Goal: Information Seeking & Learning: Understand process/instructions

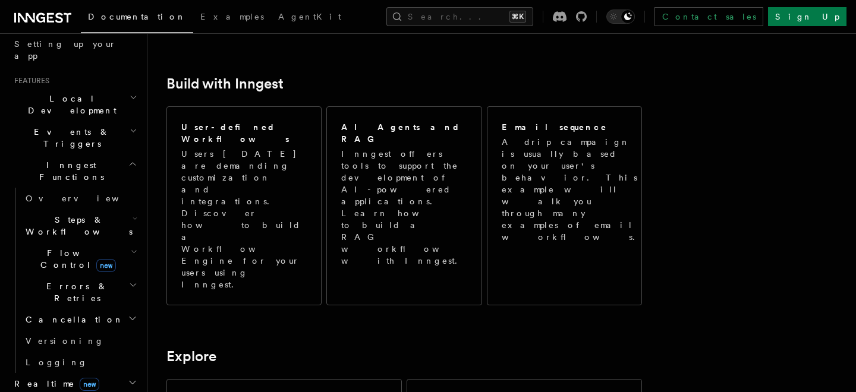
scroll to position [251, 0]
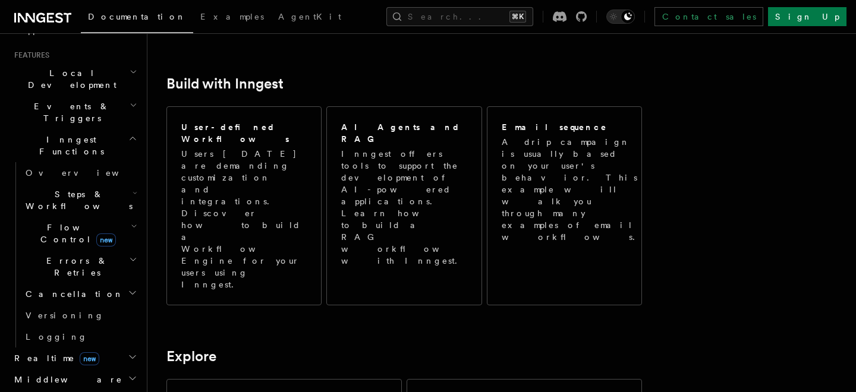
click at [99, 348] on h2 "Realtime new" at bounding box center [75, 358] width 130 height 21
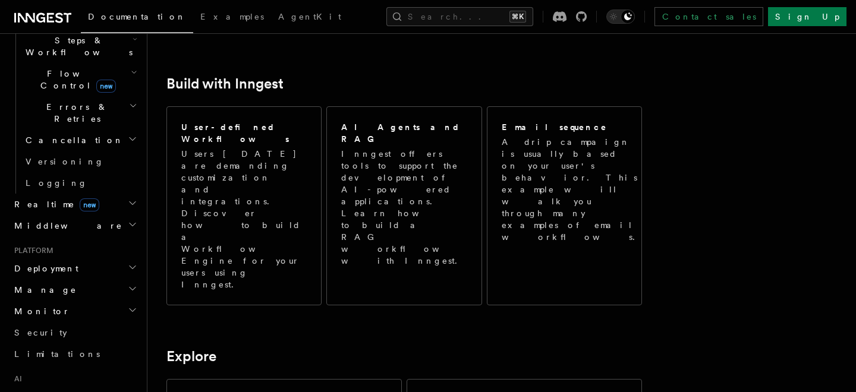
click at [75, 279] on h2 "Manage" at bounding box center [75, 289] width 130 height 21
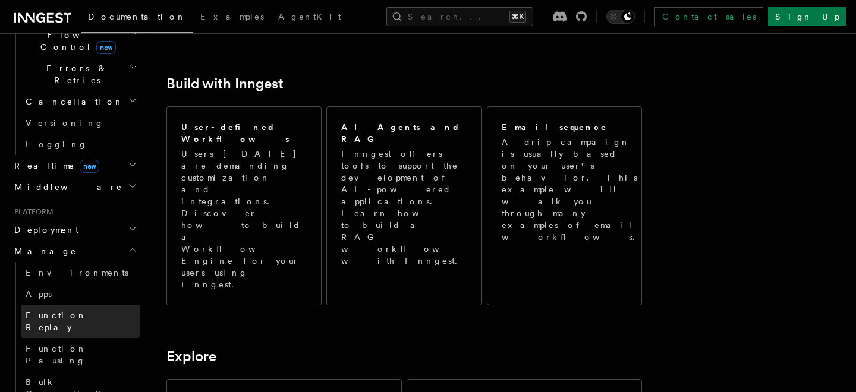
scroll to position [445, 0]
click at [106, 218] on h2 "Deployment" at bounding box center [75, 228] width 130 height 21
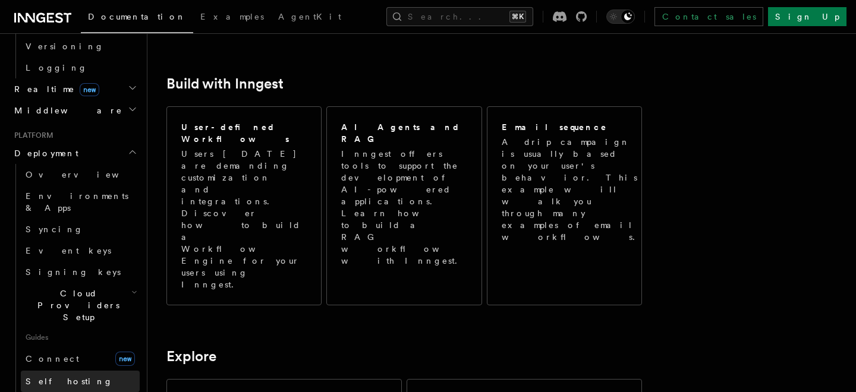
scroll to position [517, 0]
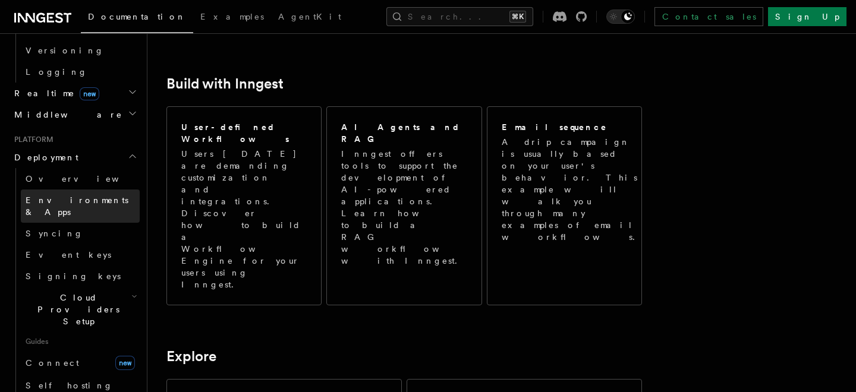
click at [90, 194] on span "Environments & Apps" at bounding box center [83, 206] width 114 height 24
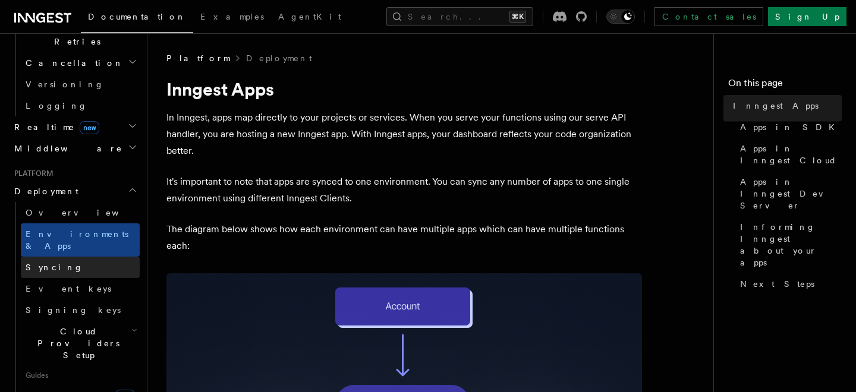
scroll to position [480, 0]
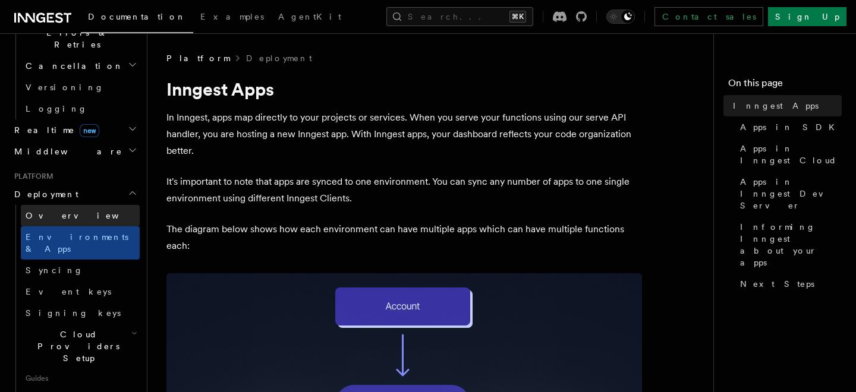
click at [59, 211] on span "Overview" at bounding box center [87, 216] width 122 height 10
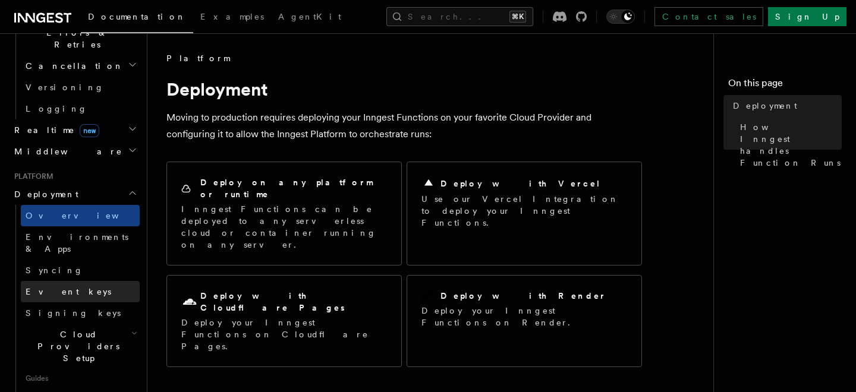
click at [84, 281] on link "Event keys" at bounding box center [80, 291] width 119 height 21
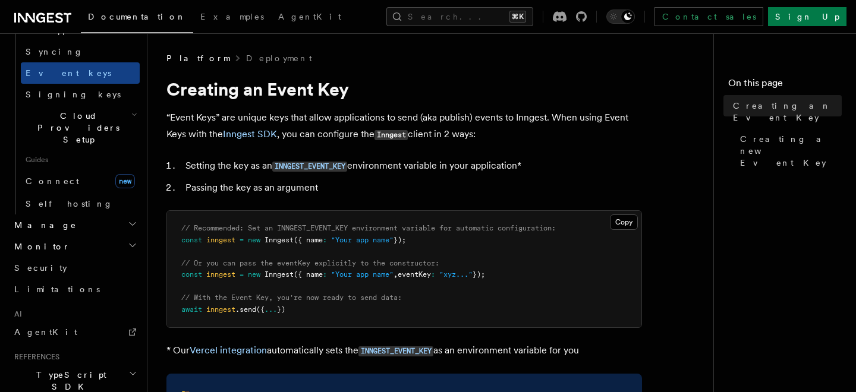
scroll to position [751, 0]
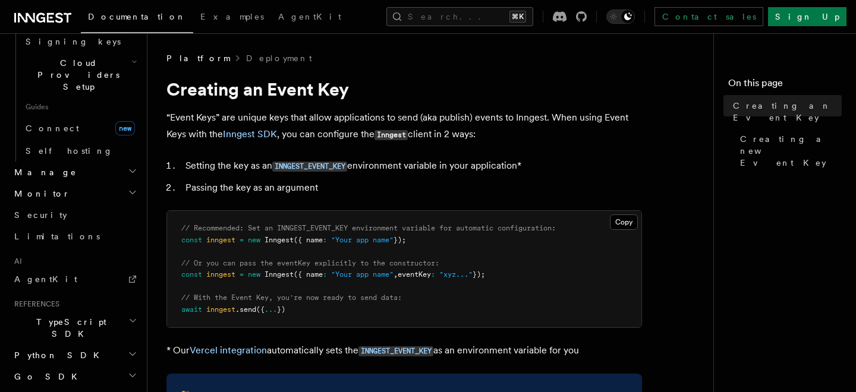
click at [105, 300] on h2 "References" at bounding box center [75, 305] width 130 height 10
click at [101, 312] on h2 "TypeScript SDK" at bounding box center [75, 328] width 130 height 33
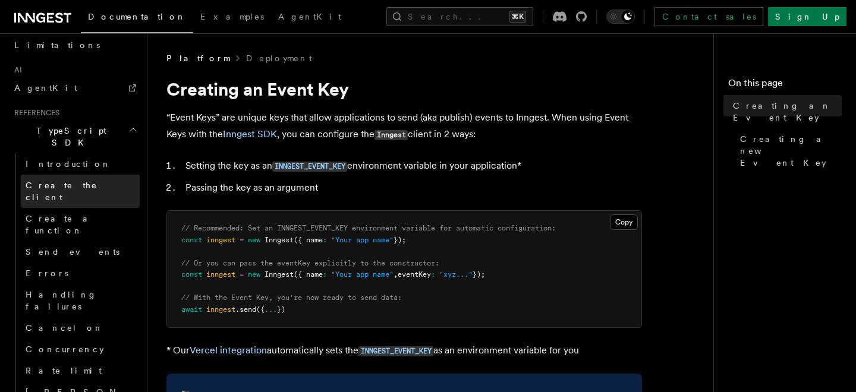
scroll to position [943, 0]
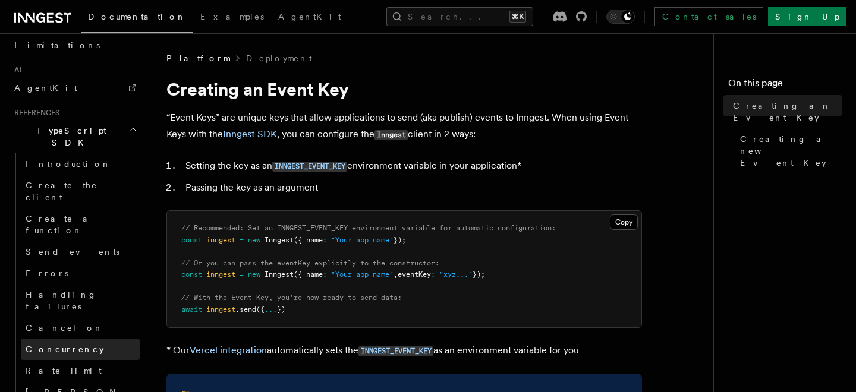
click at [102, 339] on link "Concurrency" at bounding box center [80, 349] width 119 height 21
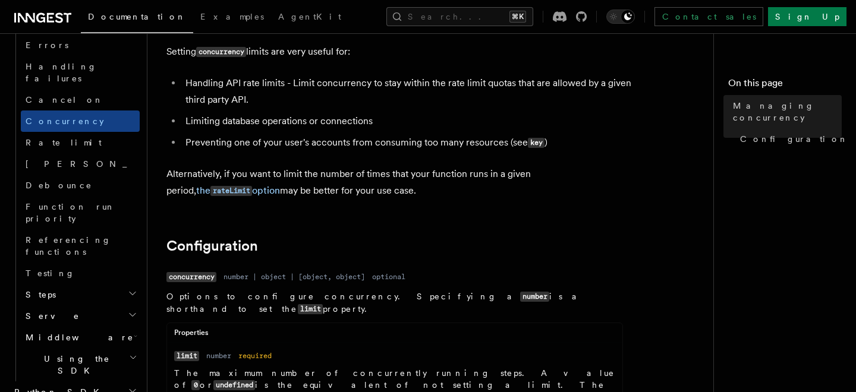
scroll to position [77, 0]
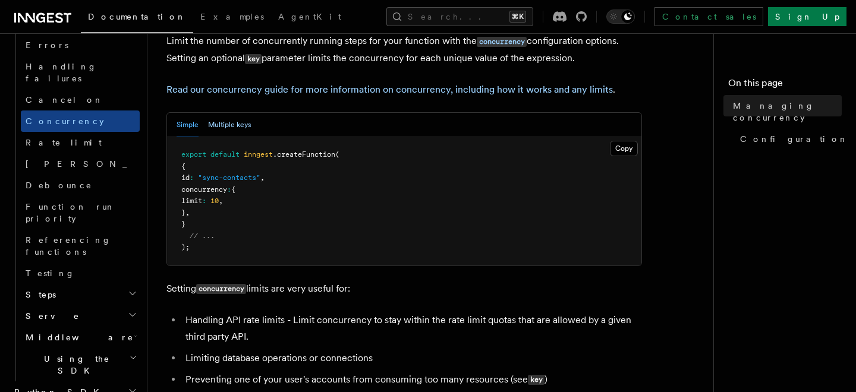
click at [216, 118] on button "Multiple keys" at bounding box center [229, 125] width 43 height 24
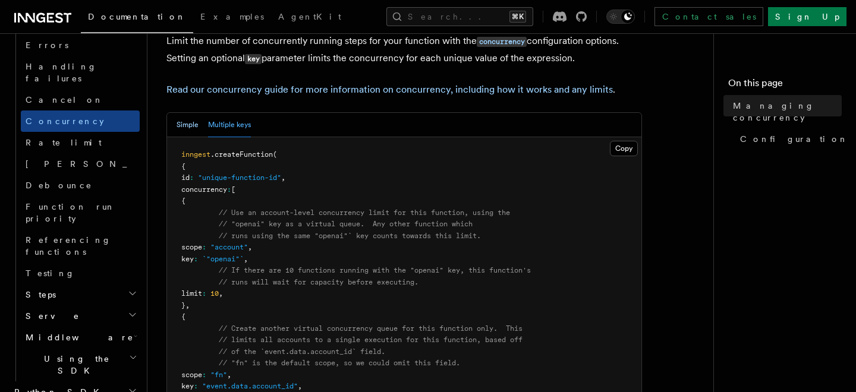
click at [178, 127] on button "Simple" at bounding box center [188, 125] width 22 height 24
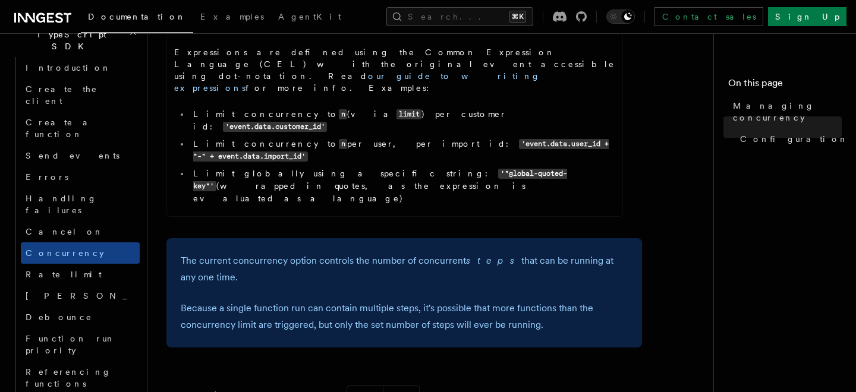
scroll to position [712, 0]
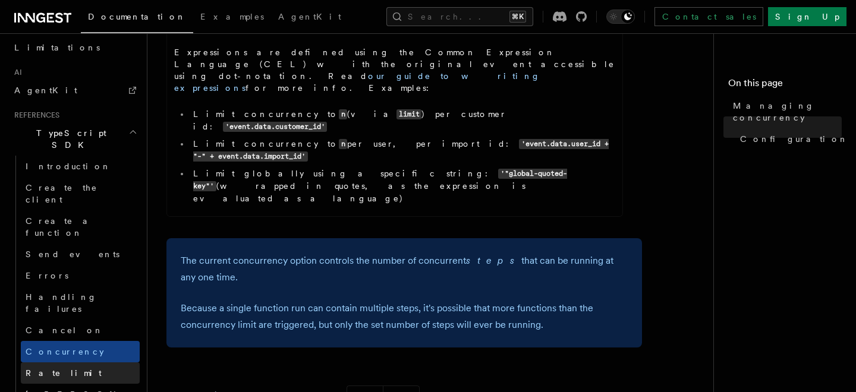
click at [90, 363] on link "Rate limit" at bounding box center [80, 373] width 119 height 21
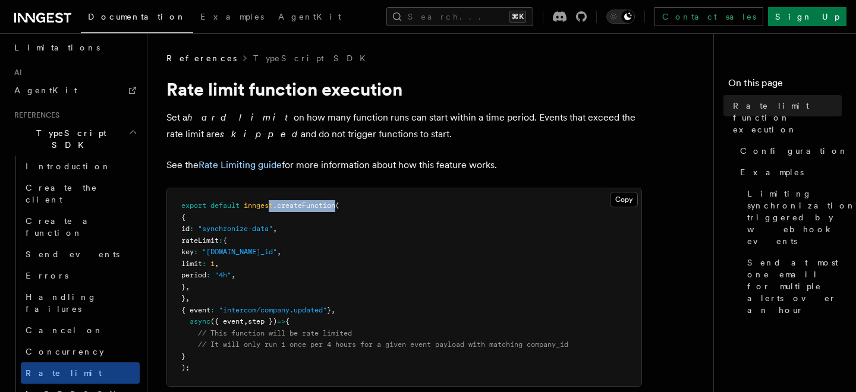
drag, startPoint x: 271, startPoint y: 207, endPoint x: 338, endPoint y: 206, distance: 67.8
click at [338, 210] on span "export default inngest .createFunction (" at bounding box center [260, 206] width 158 height 8
click at [335, 206] on span ".createFunction" at bounding box center [304, 206] width 62 height 8
drag, startPoint x: 338, startPoint y: 206, endPoint x: 271, endPoint y: 210, distance: 67.3
click at [271, 210] on span "export default inngest .createFunction (" at bounding box center [260, 206] width 158 height 8
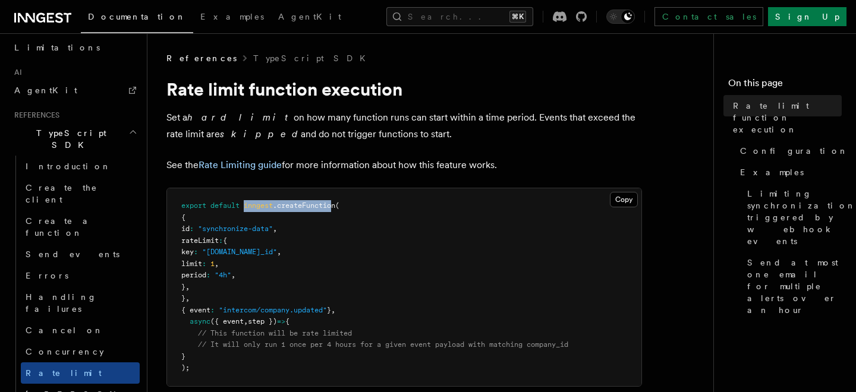
drag, startPoint x: 247, startPoint y: 209, endPoint x: 337, endPoint y: 203, distance: 90.0
click at [337, 205] on span "export default inngest .createFunction (" at bounding box center [260, 206] width 158 height 8
drag, startPoint x: 339, startPoint y: 206, endPoint x: 247, endPoint y: 208, distance: 92.8
click at [247, 208] on span "export default inngest .createFunction (" at bounding box center [260, 206] width 158 height 8
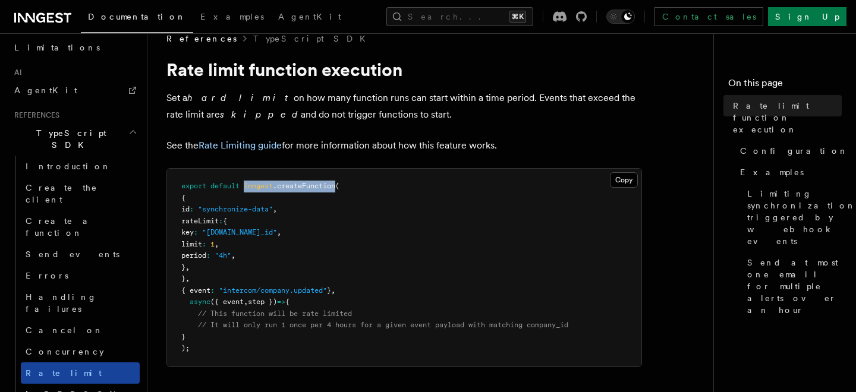
click at [84, 363] on link "Rate limit" at bounding box center [80, 373] width 119 height 21
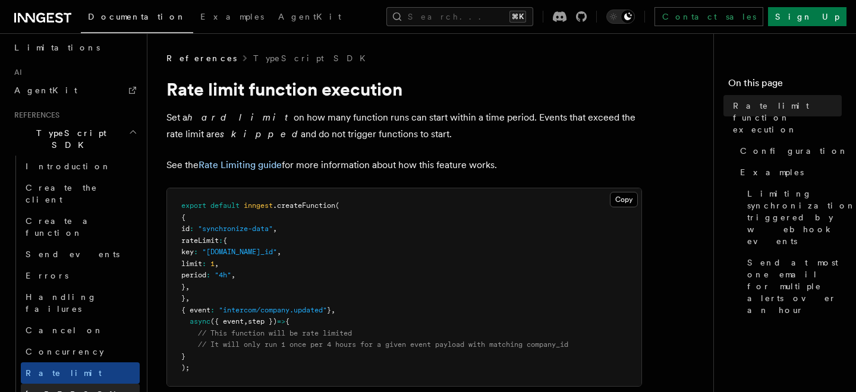
click at [79, 384] on link "Singleton" at bounding box center [80, 394] width 119 height 21
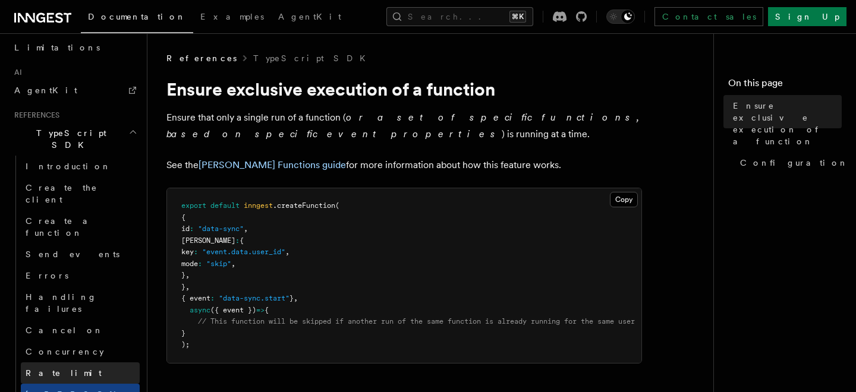
click at [87, 363] on link "Rate limit" at bounding box center [80, 373] width 119 height 21
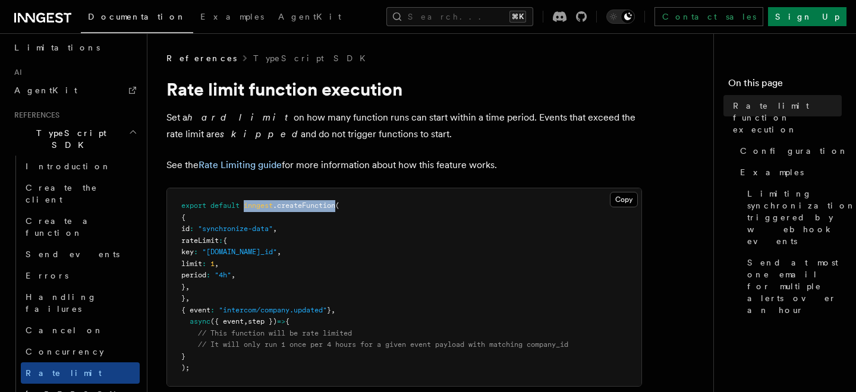
drag, startPoint x: 246, startPoint y: 205, endPoint x: 339, endPoint y: 203, distance: 93.4
click at [339, 203] on span "export default inngest .createFunction (" at bounding box center [260, 206] width 158 height 8
click at [90, 341] on link "Concurrency" at bounding box center [80, 351] width 119 height 21
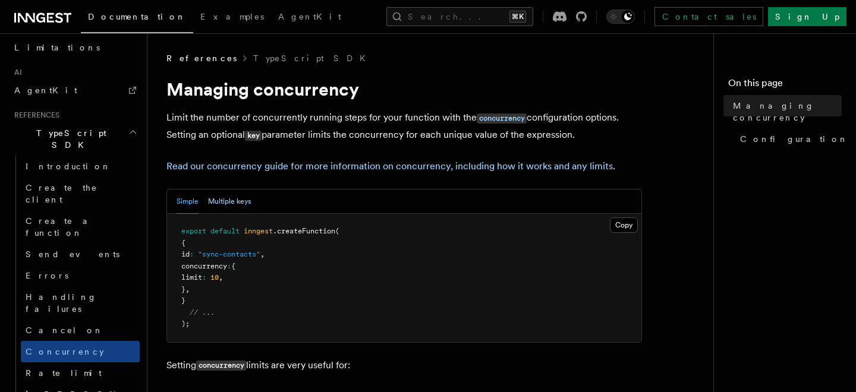
click at [234, 199] on button "Multiple keys" at bounding box center [229, 202] width 43 height 24
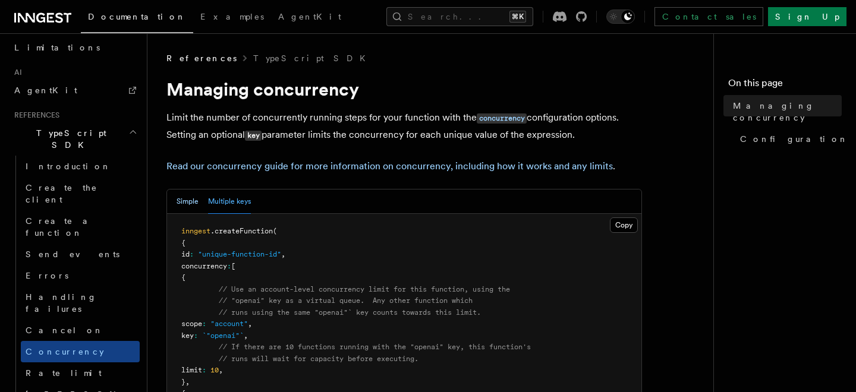
click at [184, 203] on button "Simple" at bounding box center [188, 202] width 22 height 24
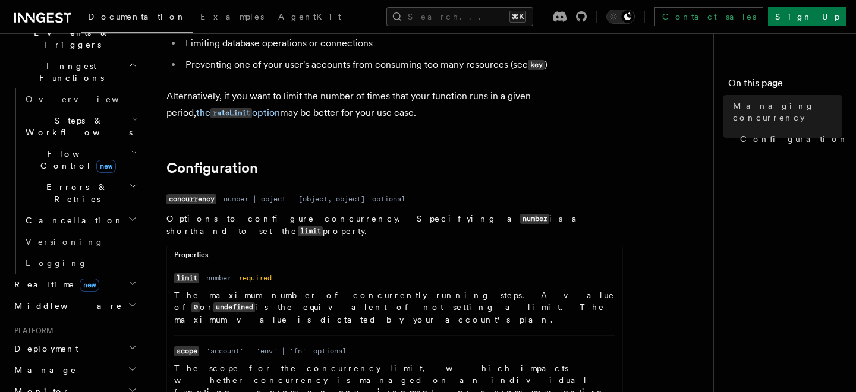
scroll to position [626, 0]
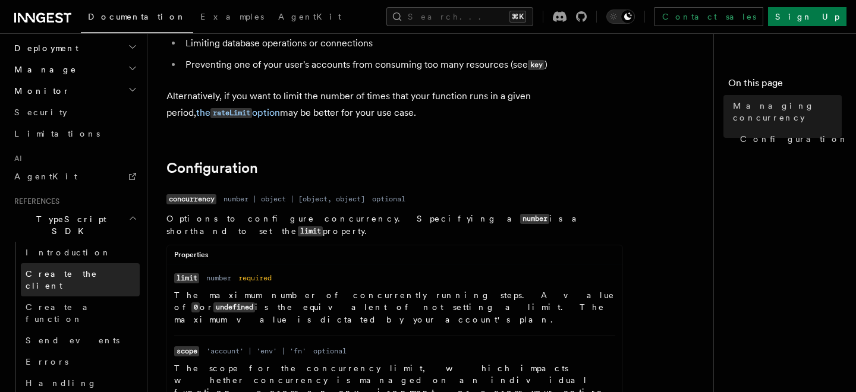
click at [78, 263] on link "Create the client" at bounding box center [80, 279] width 119 height 33
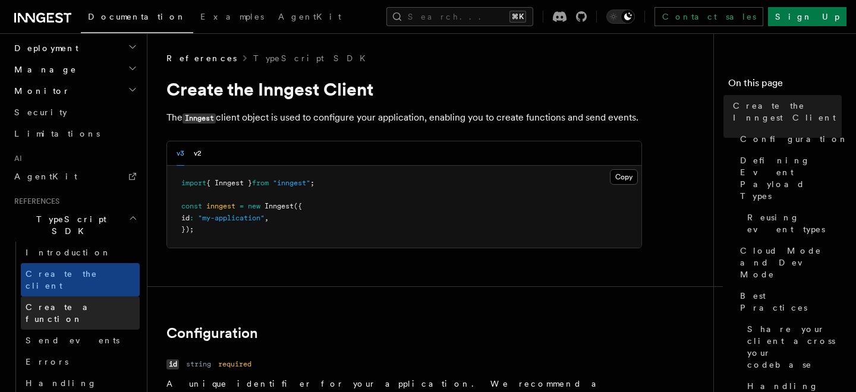
click at [70, 303] on span "Create a function" at bounding box center [61, 313] width 71 height 21
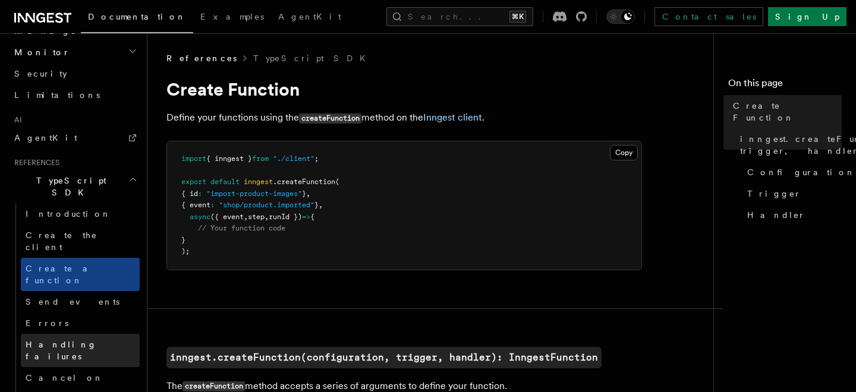
scroll to position [681, 0]
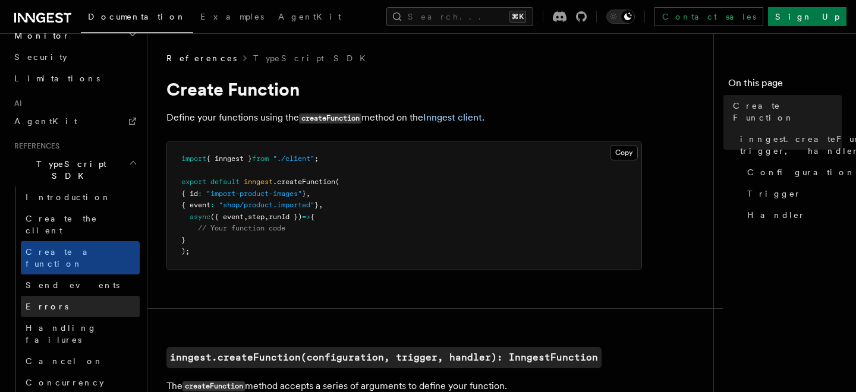
click at [82, 296] on link "Errors" at bounding box center [80, 306] width 119 height 21
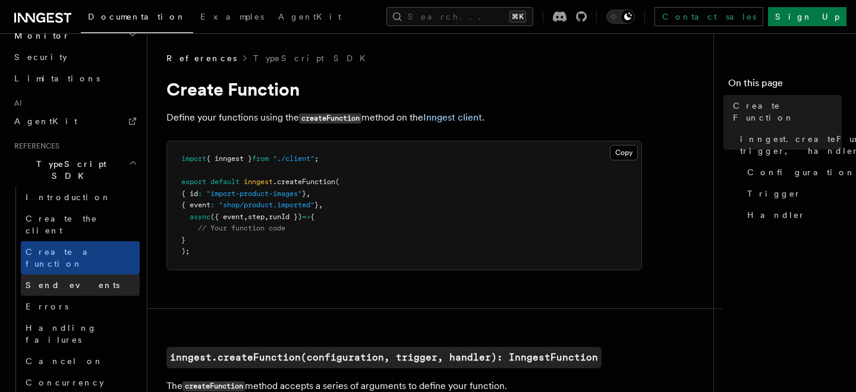
click at [86, 275] on link "Send events" at bounding box center [80, 285] width 119 height 21
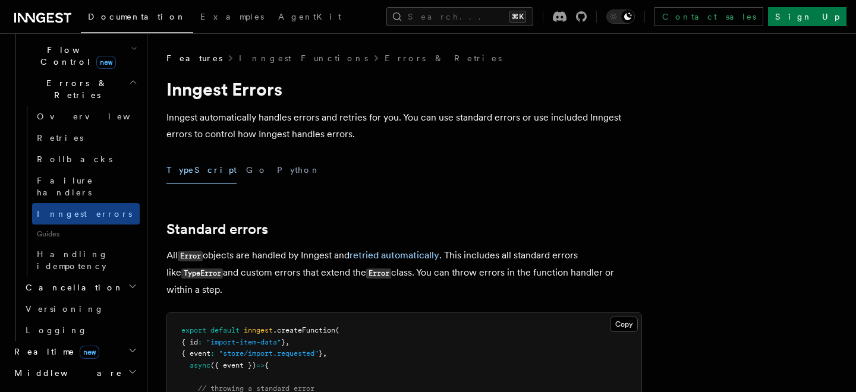
scroll to position [430, 0]
click at [128, 281] on icon "button" at bounding box center [133, 286] width 10 height 10
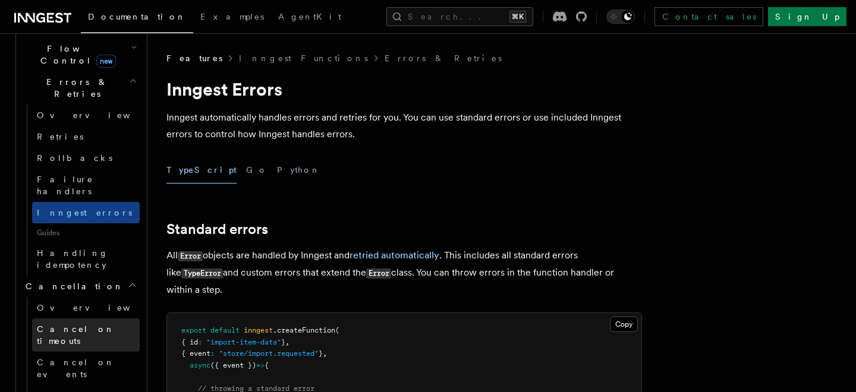
click at [98, 325] on span "Cancel on timeouts" at bounding box center [76, 335] width 78 height 21
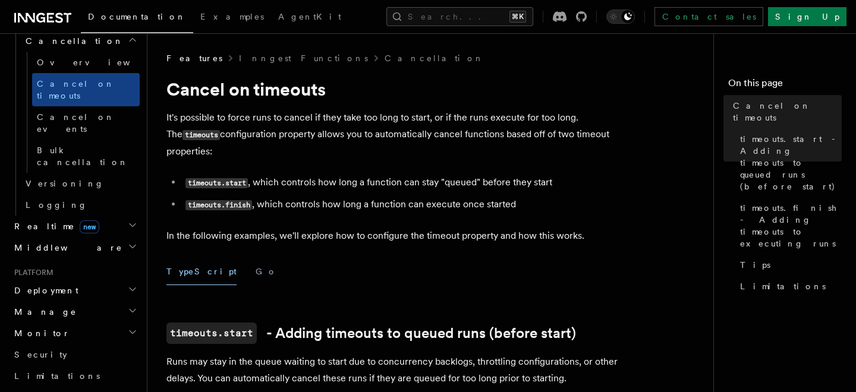
scroll to position [381, 0]
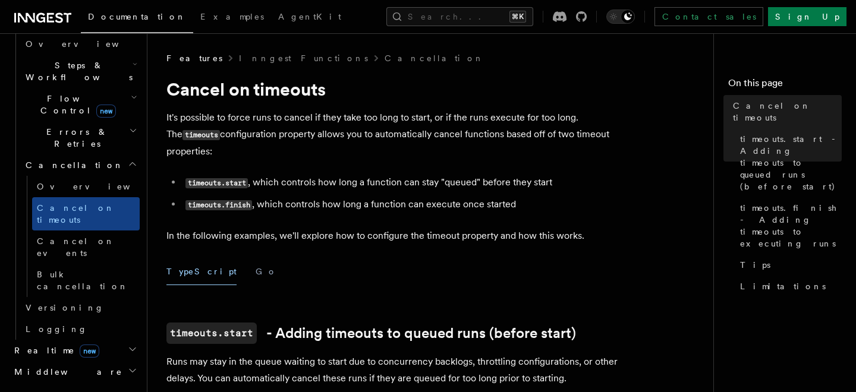
click at [121, 340] on h2 "Realtime new" at bounding box center [75, 350] width 130 height 21
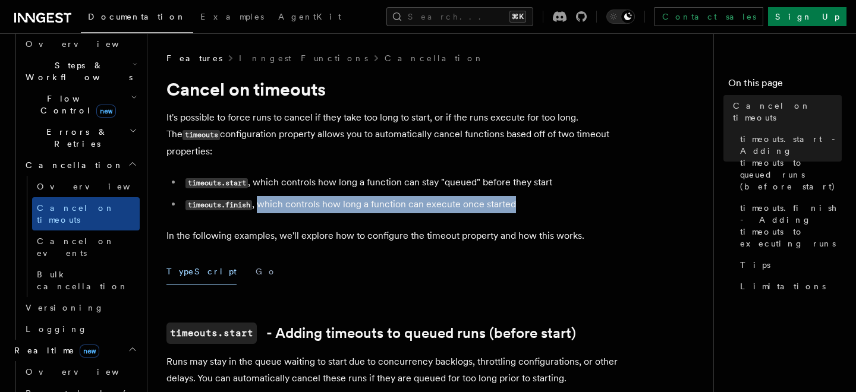
drag, startPoint x: 259, startPoint y: 186, endPoint x: 529, endPoint y: 180, distance: 270.0
click at [529, 196] on li "timeouts.finish , which controls how long a function can execute once started" at bounding box center [412, 204] width 460 height 17
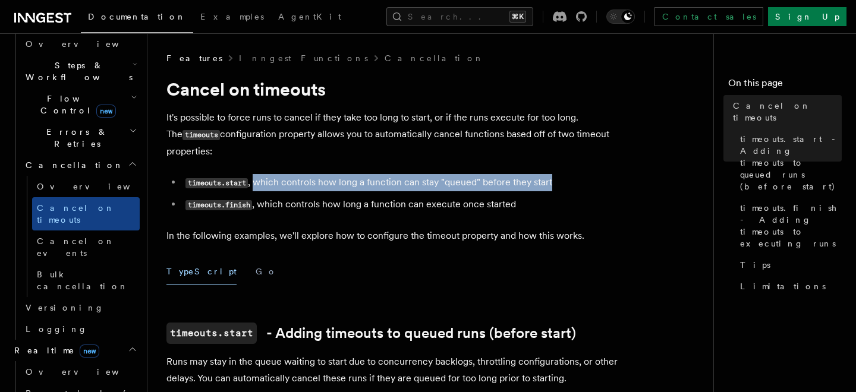
drag, startPoint x: 255, startPoint y: 166, endPoint x: 619, endPoint y: 166, distance: 363.9
click at [619, 174] on li "timeouts.start , which controls how long a function can stay "queued" before th…" at bounding box center [412, 182] width 460 height 17
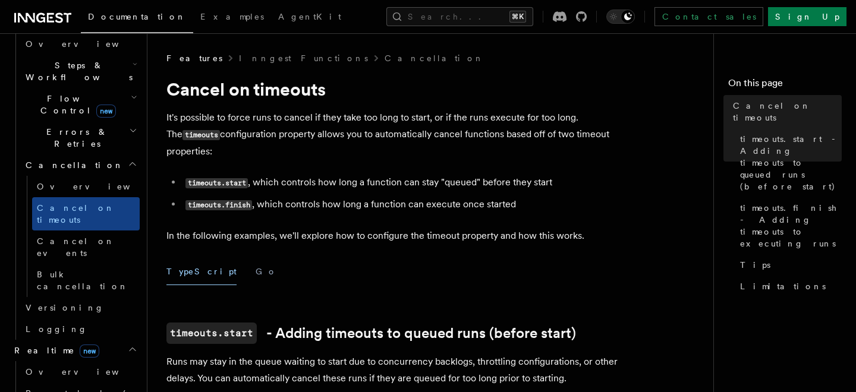
click at [381, 174] on li "timeouts.start , which controls how long a function can stay "queued" before th…" at bounding box center [412, 182] width 460 height 17
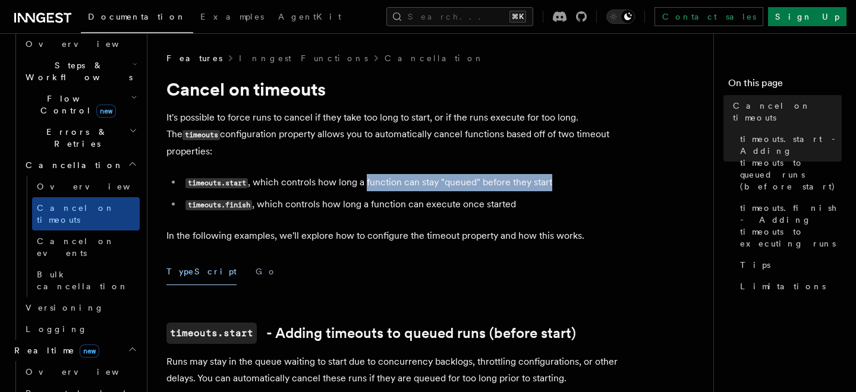
drag, startPoint x: 367, startPoint y: 165, endPoint x: 577, endPoint y: 168, distance: 209.3
click at [577, 174] on li "timeouts.start , which controls how long a function can stay "queued" before th…" at bounding box center [412, 182] width 460 height 17
drag, startPoint x: 162, startPoint y: 136, endPoint x: 635, endPoint y: 139, distance: 473.3
click at [603, 137] on p "It's possible to force runs to cancel if they take too long to start, or if the…" at bounding box center [404, 134] width 476 height 51
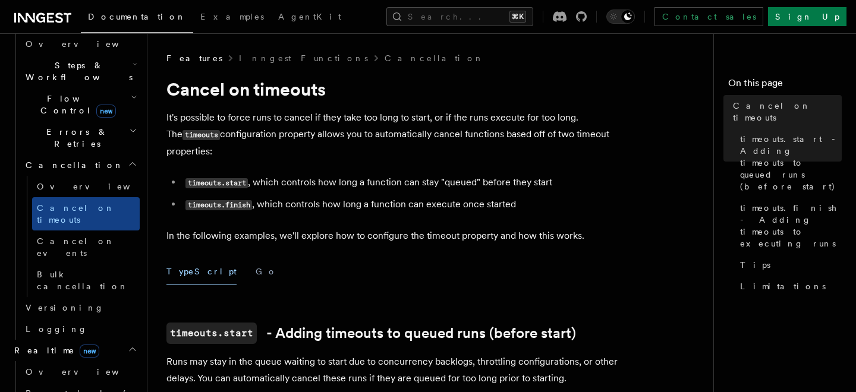
drag, startPoint x: 602, startPoint y: 136, endPoint x: 165, endPoint y: 122, distance: 436.6
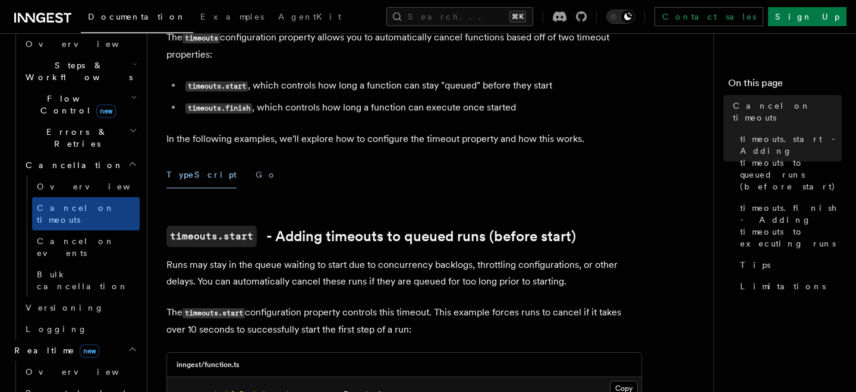
scroll to position [158, 0]
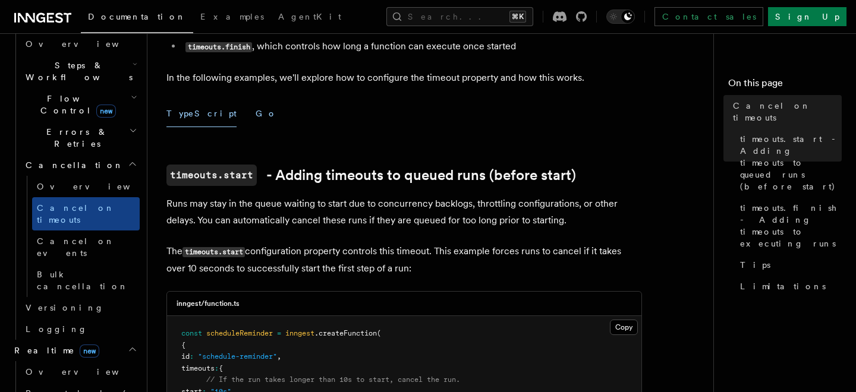
click at [256, 108] on button "Go" at bounding box center [266, 113] width 21 height 27
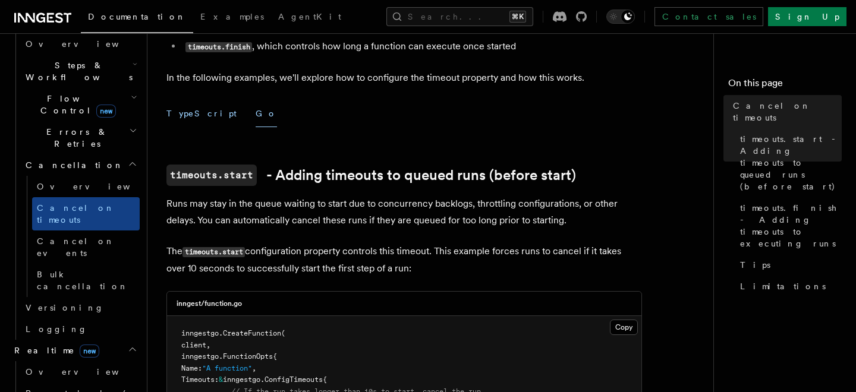
click at [186, 106] on button "TypeScript" at bounding box center [201, 113] width 70 height 27
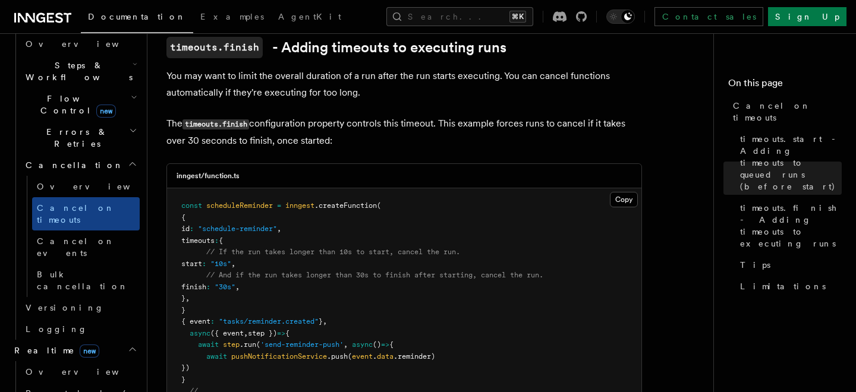
scroll to position [687, 0]
drag, startPoint x: 332, startPoint y: 126, endPoint x: 159, endPoint y: 102, distance: 175.2
click at [159, 102] on div "Features Inngest Functions Cancellation Cancel on timeouts It's possible to for…" at bounding box center [454, 144] width 614 height 1662
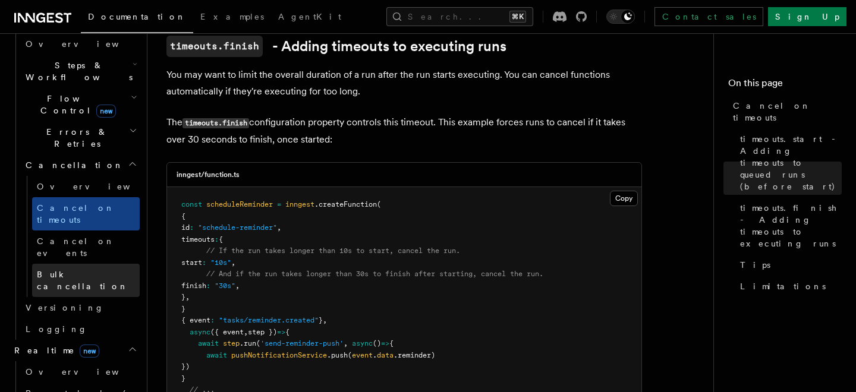
click at [93, 270] on span "Bulk cancellation" at bounding box center [83, 280] width 92 height 21
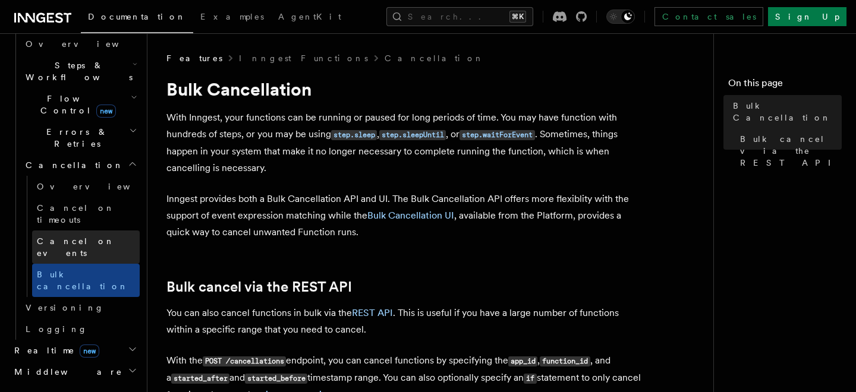
click at [101, 231] on link "Cancel on events" at bounding box center [86, 247] width 108 height 33
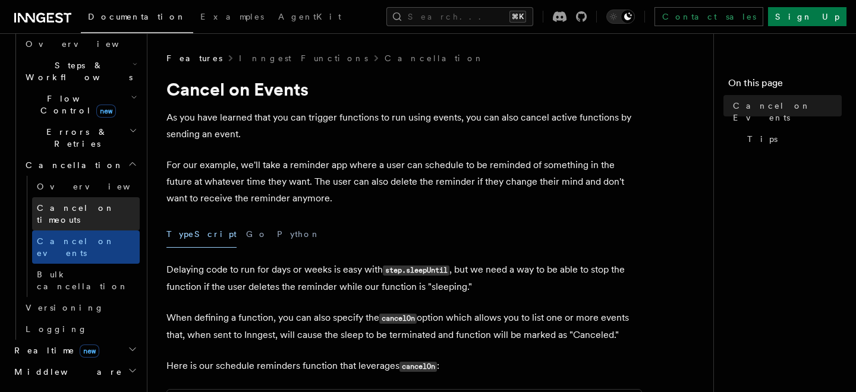
click at [114, 197] on link "Cancel on timeouts" at bounding box center [86, 213] width 108 height 33
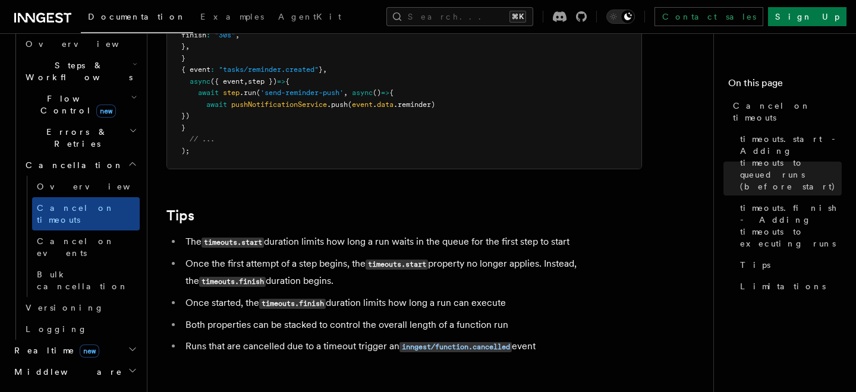
scroll to position [1130, 0]
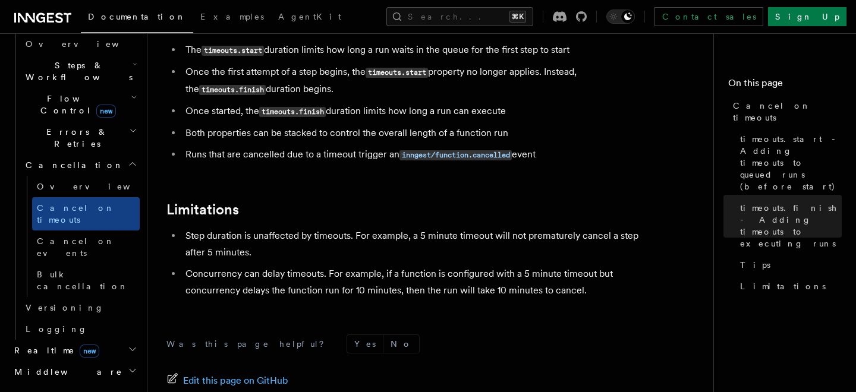
click at [73, 340] on h2 "Realtime new" at bounding box center [75, 350] width 130 height 21
